Goal: Answer question/provide support

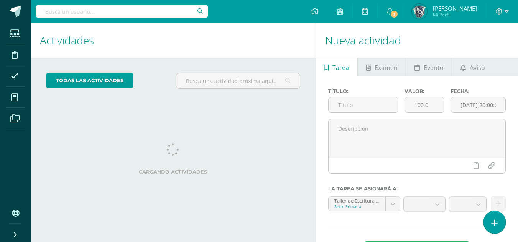
click at [496, 223] on icon at bounding box center [494, 223] width 7 height 9
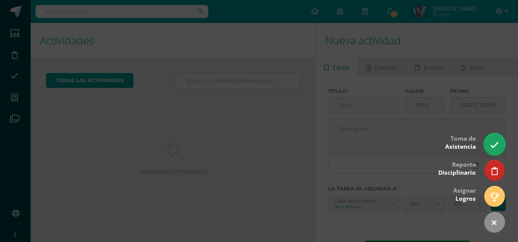
click at [491, 143] on icon at bounding box center [494, 145] width 9 height 9
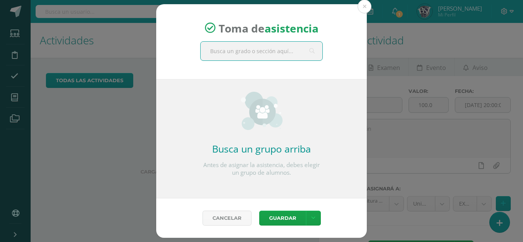
click at [221, 52] on input "text" at bounding box center [262, 51] width 122 height 19
type input "sex"
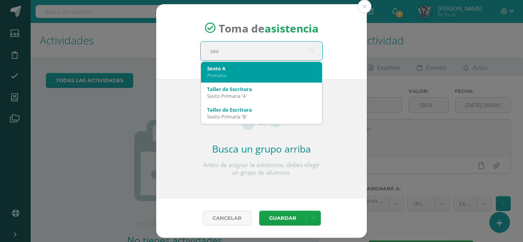
click at [235, 71] on div "Sexto A" at bounding box center [261, 68] width 109 height 7
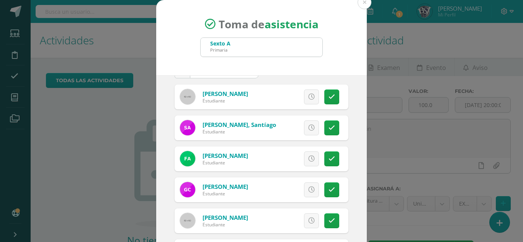
scroll to position [38, 0]
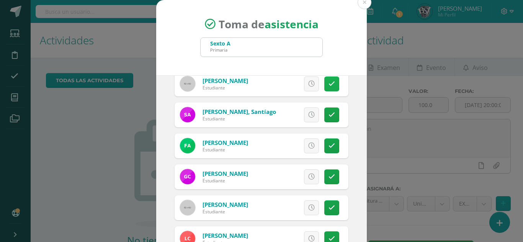
click at [329, 85] on icon at bounding box center [332, 84] width 7 height 7
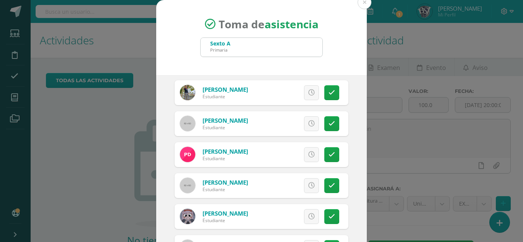
scroll to position [230, 0]
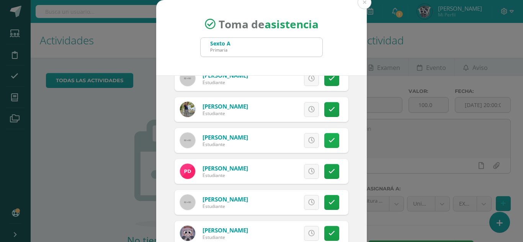
click at [324, 134] on link at bounding box center [331, 140] width 15 height 15
click at [324, 172] on link at bounding box center [331, 171] width 15 height 15
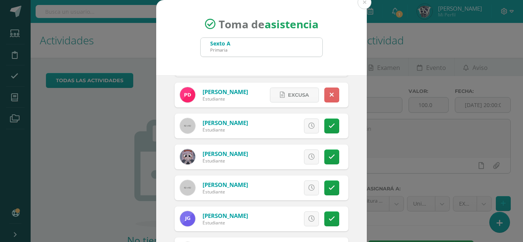
scroll to position [345, 0]
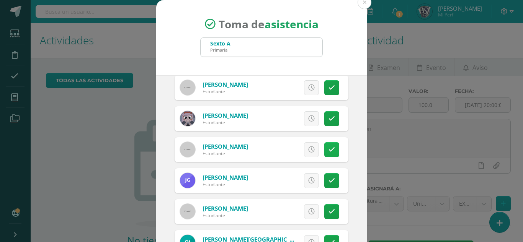
click at [329, 150] on icon at bounding box center [332, 150] width 7 height 7
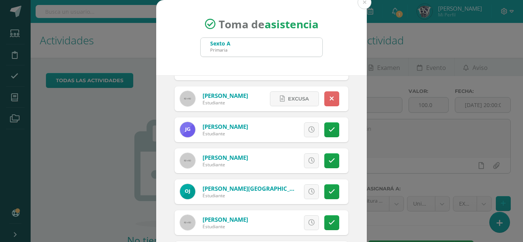
scroll to position [421, 0]
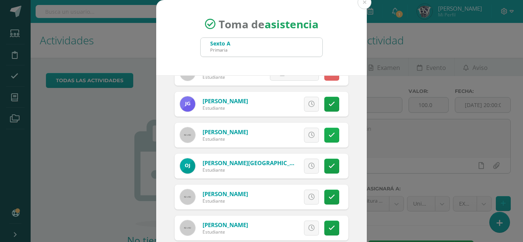
click at [329, 134] on icon at bounding box center [332, 135] width 7 height 7
click at [327, 163] on link at bounding box center [331, 166] width 15 height 15
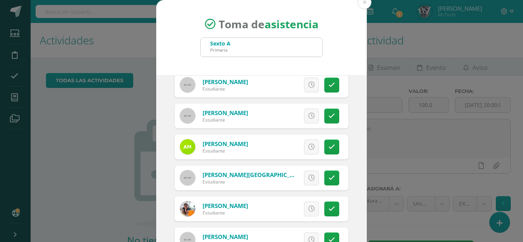
scroll to position [613, 0]
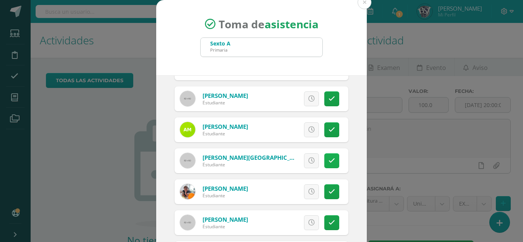
click at [328, 159] on link at bounding box center [331, 161] width 15 height 15
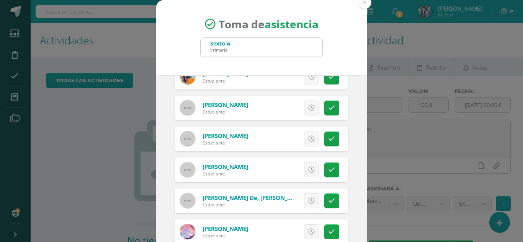
scroll to position [766, 0]
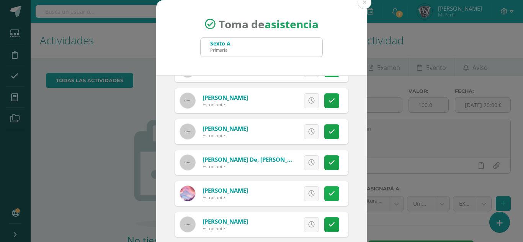
click at [326, 190] on link at bounding box center [331, 194] width 15 height 15
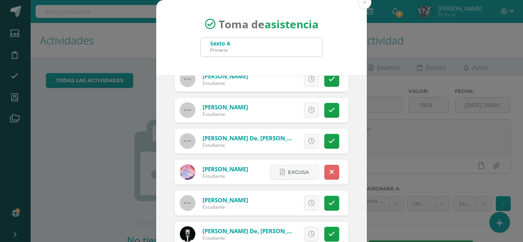
scroll to position [797, 0]
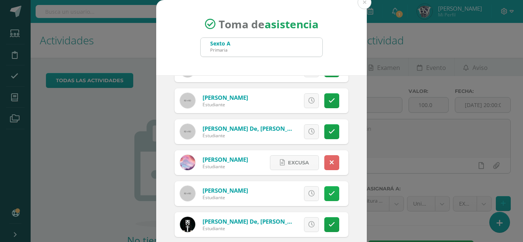
click at [329, 191] on icon at bounding box center [332, 194] width 7 height 7
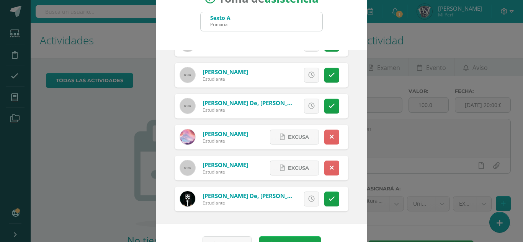
scroll to position [47, 0]
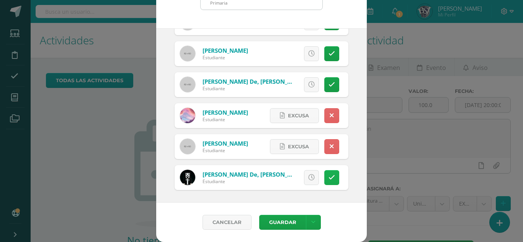
click at [329, 175] on icon at bounding box center [332, 178] width 7 height 7
click at [283, 222] on button "Guardar" at bounding box center [282, 222] width 47 height 15
